Goal: Book appointment/travel/reservation

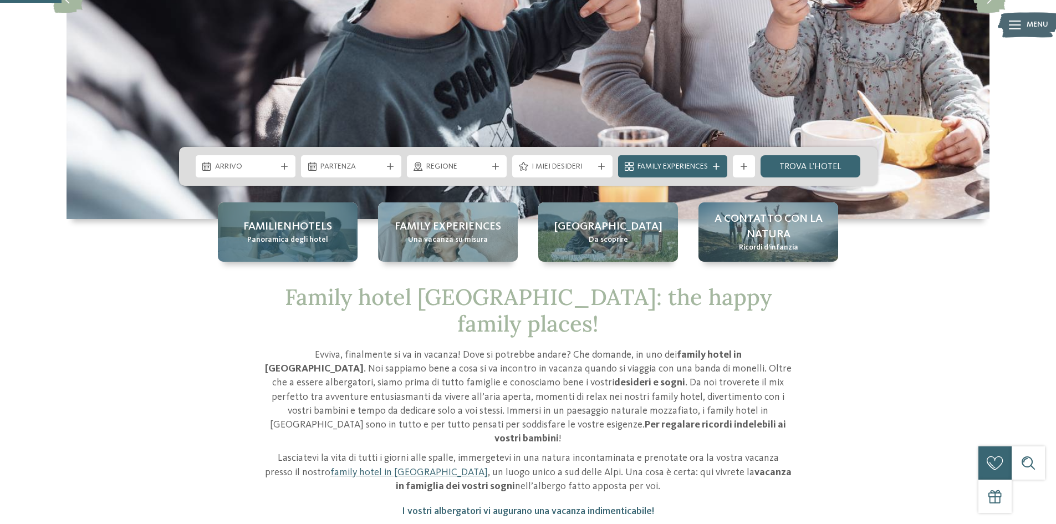
click at [278, 221] on span "Familienhotels" at bounding box center [287, 227] width 89 height 16
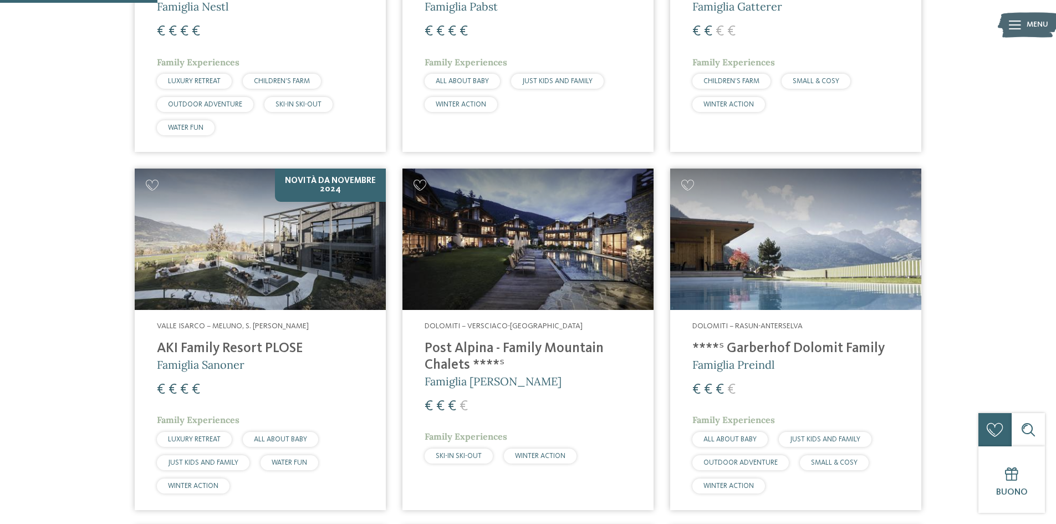
scroll to position [887, 0]
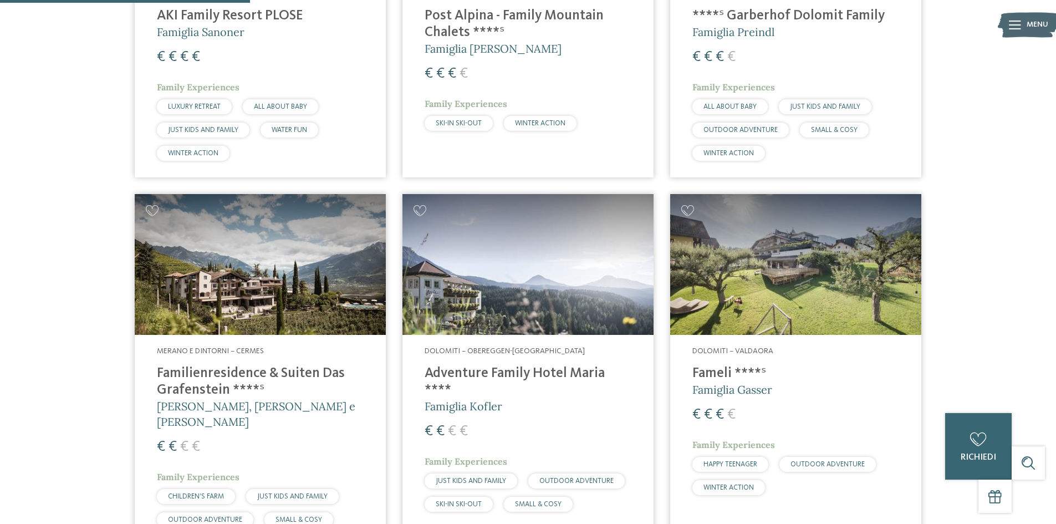
click at [534, 303] on img at bounding box center [527, 264] width 251 height 141
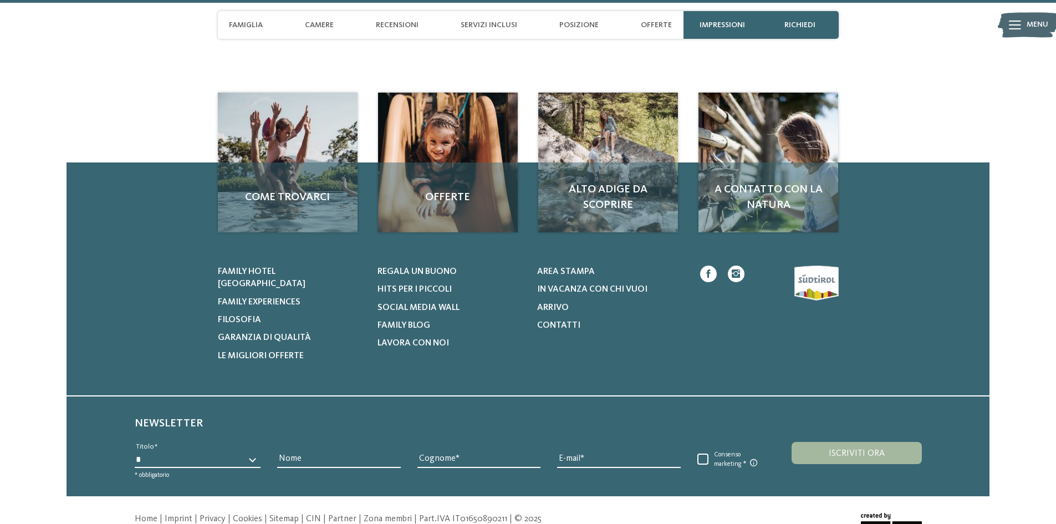
scroll to position [3250, 0]
